Goal: Find contact information: Find contact information

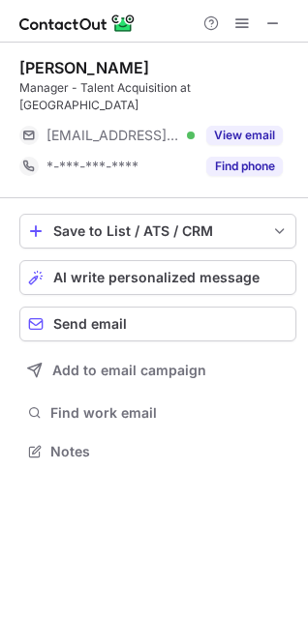
scroll to position [9, 9]
click at [278, 17] on span at bounding box center [272, 22] width 15 height 15
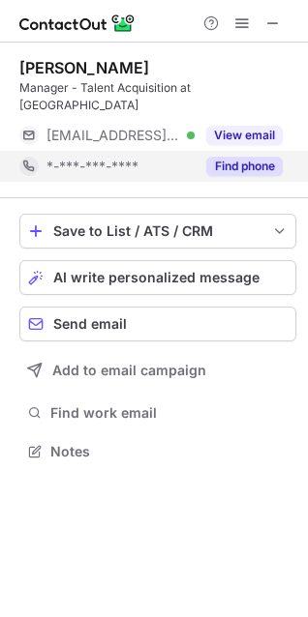
click at [232, 157] on button "Find phone" at bounding box center [244, 166] width 76 height 19
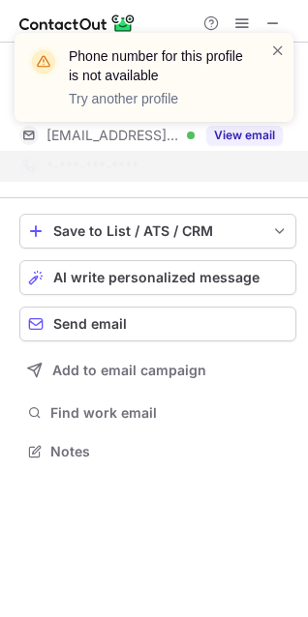
click at [258, 38] on div "Phone number for this profile is not available Try another profile" at bounding box center [154, 77] width 279 height 89
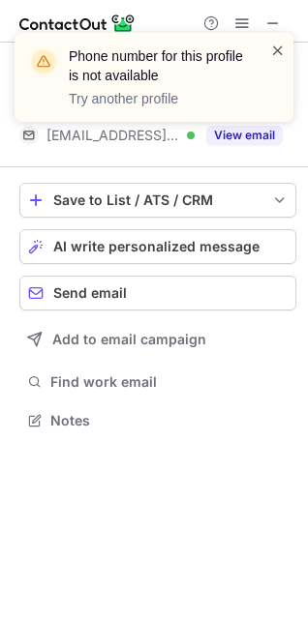
click at [273, 43] on span at bounding box center [277, 50] width 15 height 19
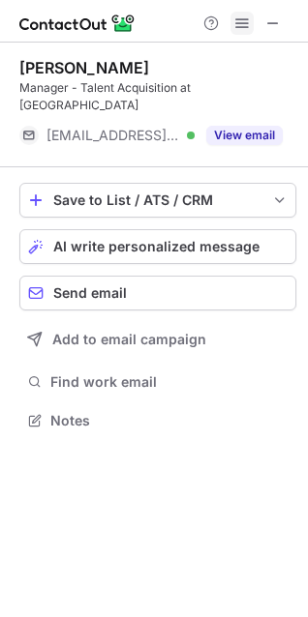
click at [241, 20] on span at bounding box center [241, 22] width 15 height 15
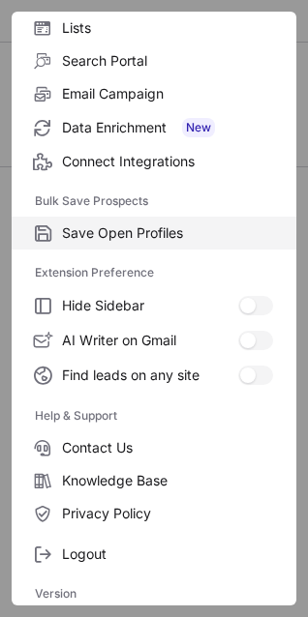
scroll to position [188, 0]
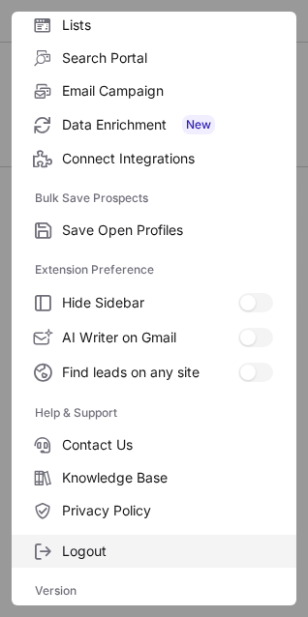
click at [62, 543] on span "Logout" at bounding box center [167, 551] width 211 height 17
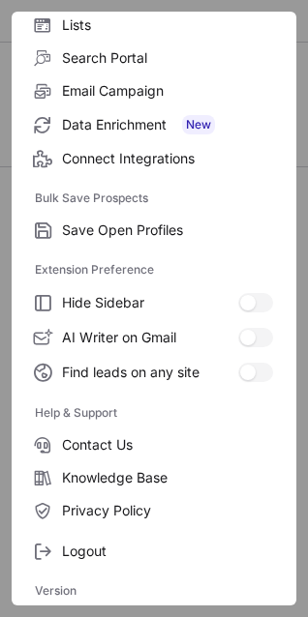
scroll to position [0, 0]
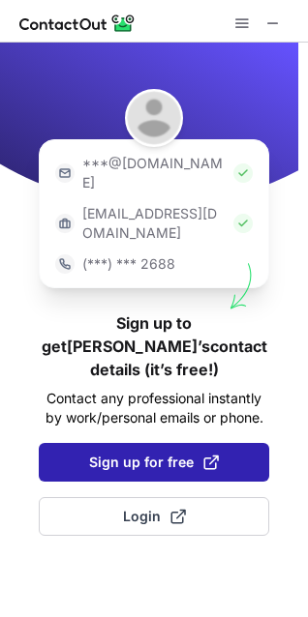
click at [131, 453] on span "Sign up for free" at bounding box center [154, 462] width 130 height 19
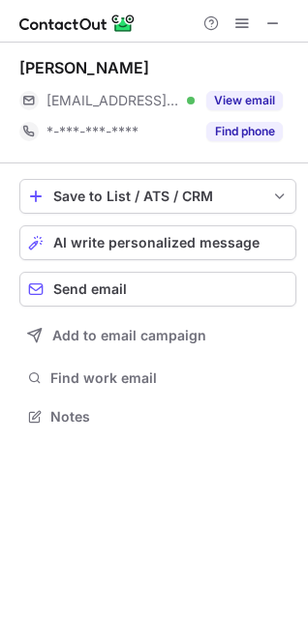
scroll to position [402, 308]
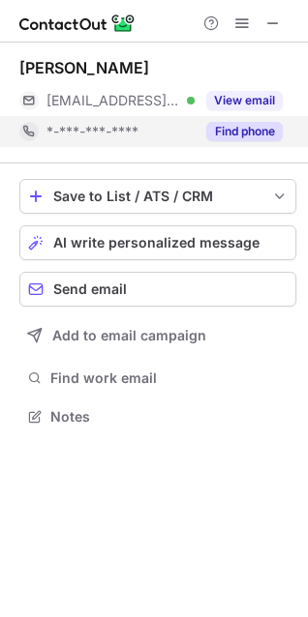
click at [235, 122] on button "Find phone" at bounding box center [244, 131] width 76 height 19
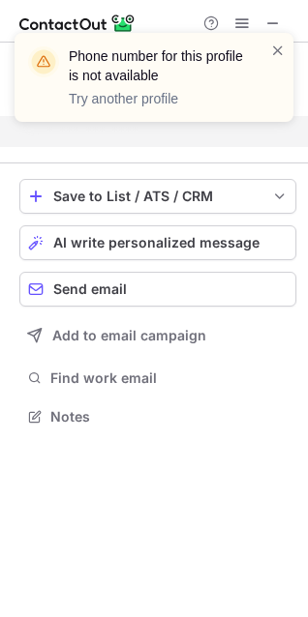
scroll to position [371, 308]
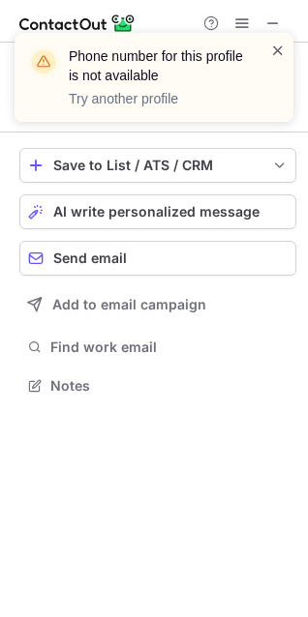
click at [270, 47] on span at bounding box center [277, 50] width 15 height 19
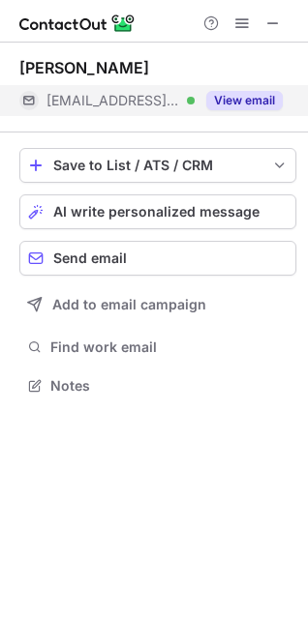
click at [225, 108] on button "View email" at bounding box center [244, 100] width 76 height 19
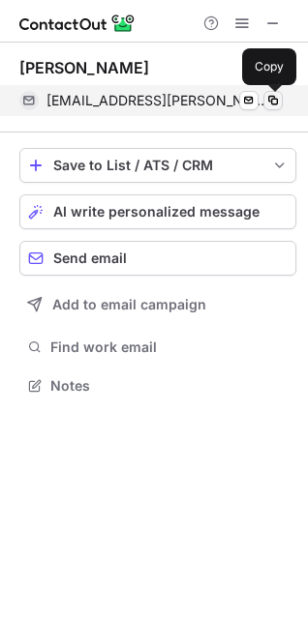
click at [270, 102] on span at bounding box center [272, 100] width 15 height 15
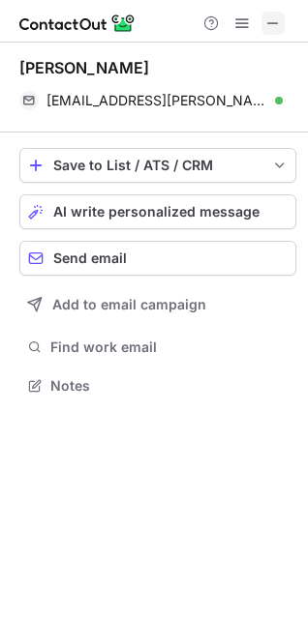
click at [278, 22] on span at bounding box center [272, 22] width 15 height 15
